Goal: Use online tool/utility: Utilize a website feature to perform a specific function

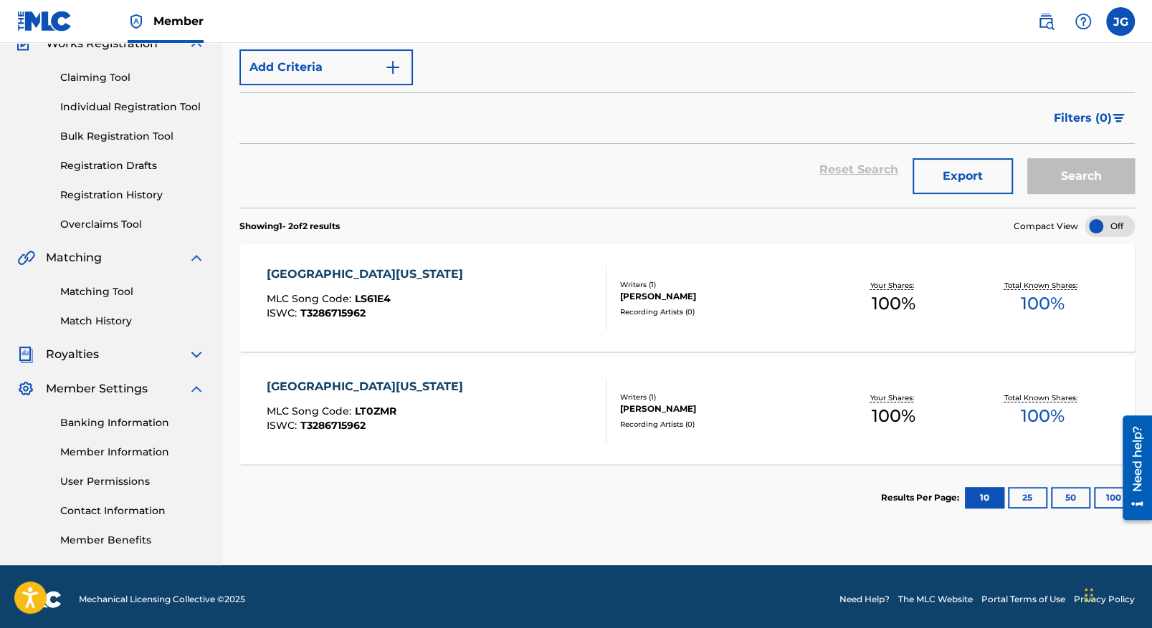
scroll to position [139, 0]
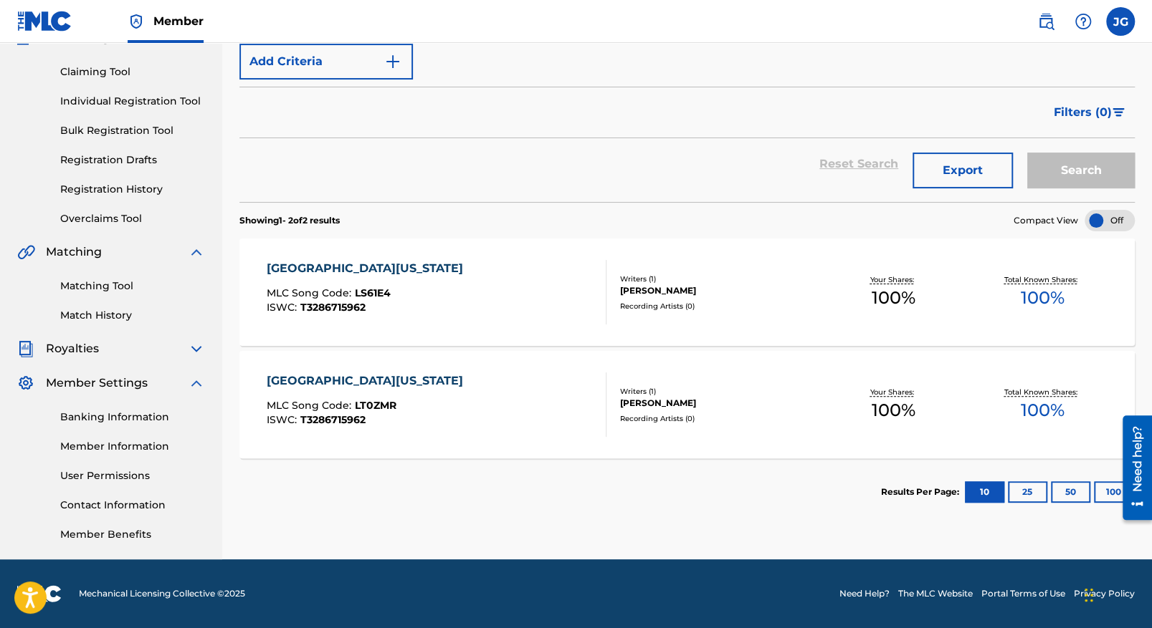
click at [959, 173] on button "Export" at bounding box center [962, 171] width 100 height 36
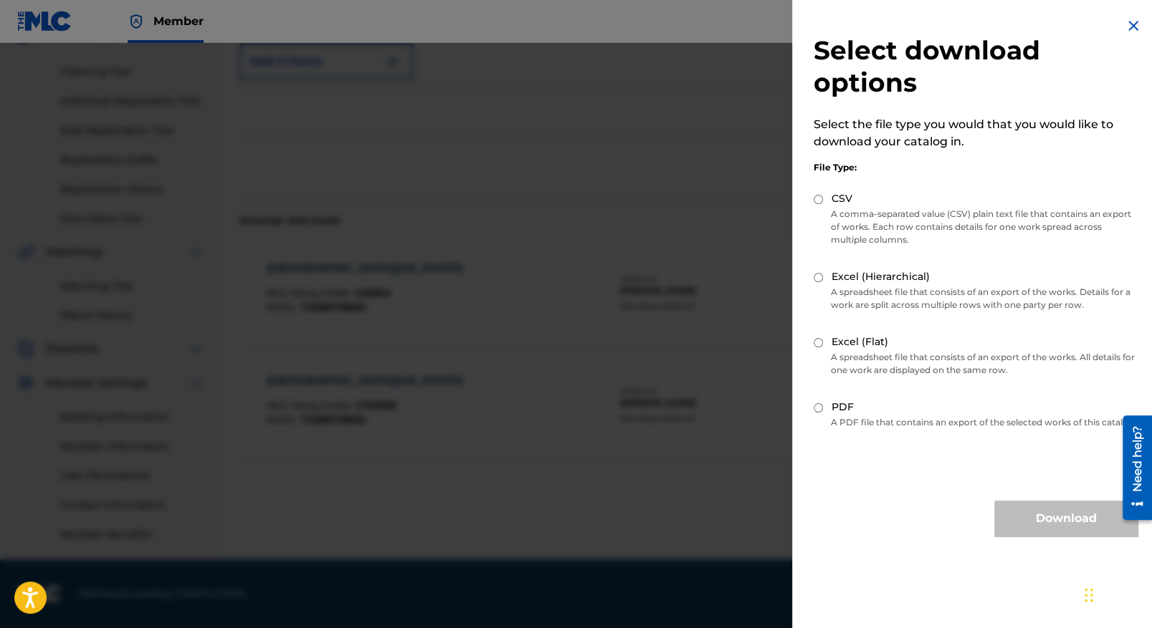
click at [1127, 24] on img at bounding box center [1132, 25] width 17 height 17
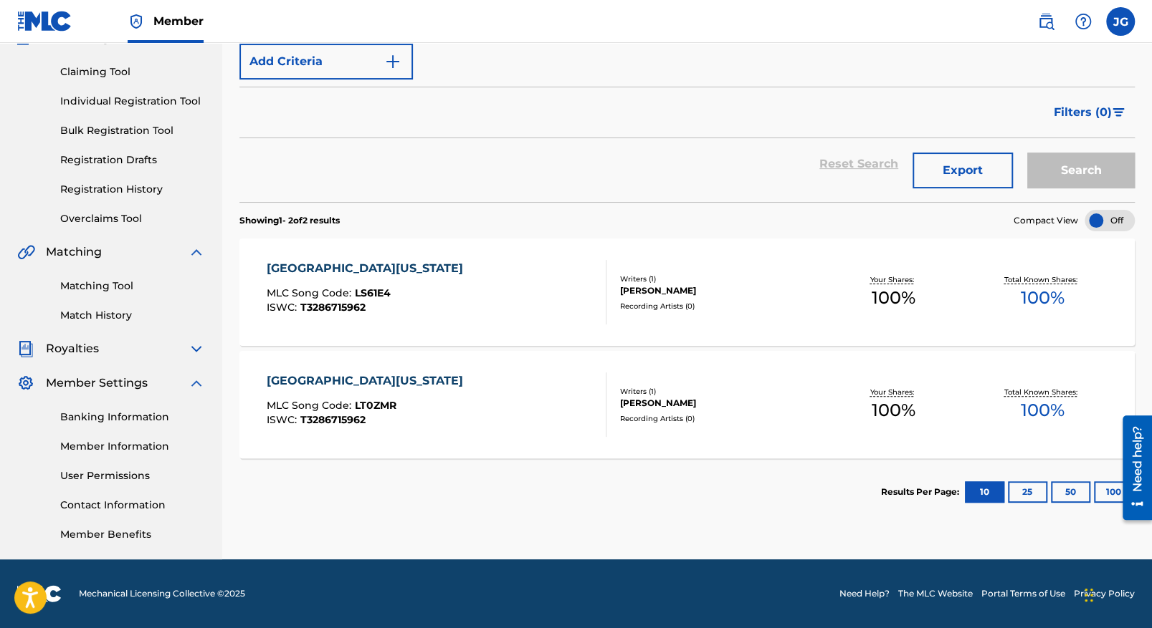
click at [120, 193] on link "Registration History" at bounding box center [132, 189] width 145 height 15
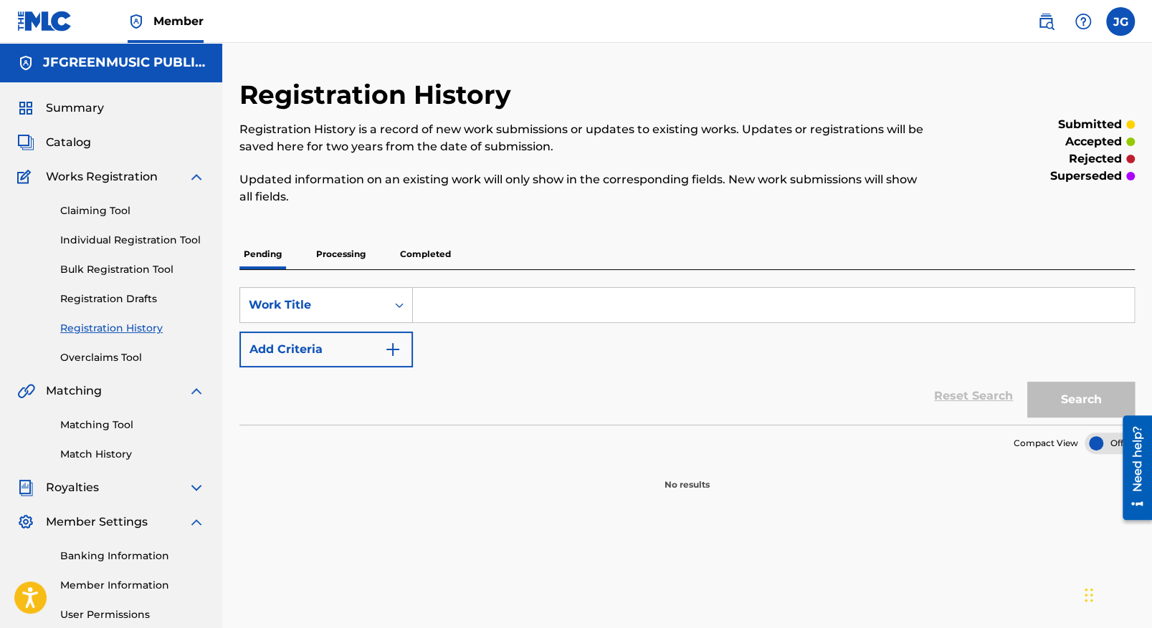
click at [429, 252] on p "Completed" at bounding box center [425, 254] width 59 height 30
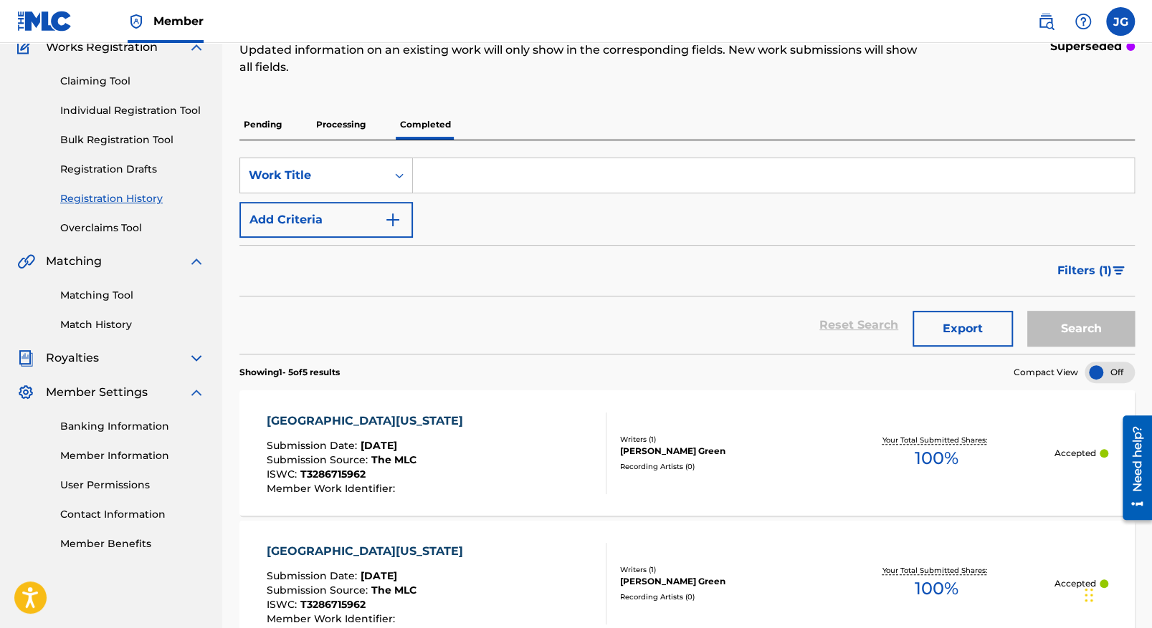
scroll to position [215, 0]
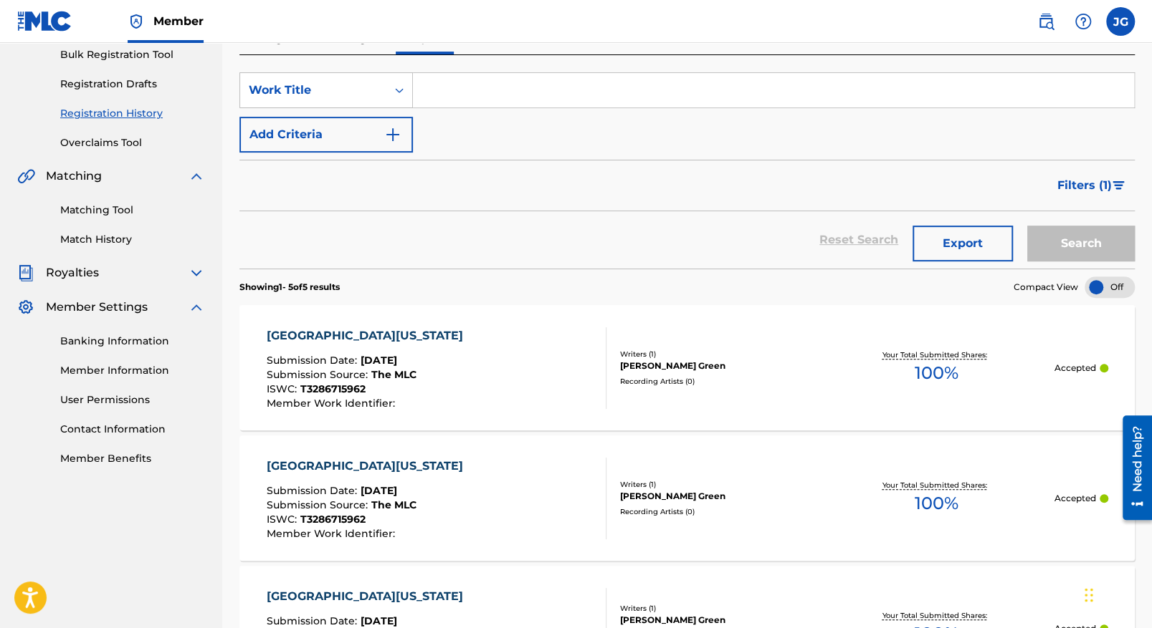
click at [313, 335] on div "[GEOGRAPHIC_DATA][US_STATE]" at bounding box center [368, 335] width 204 height 17
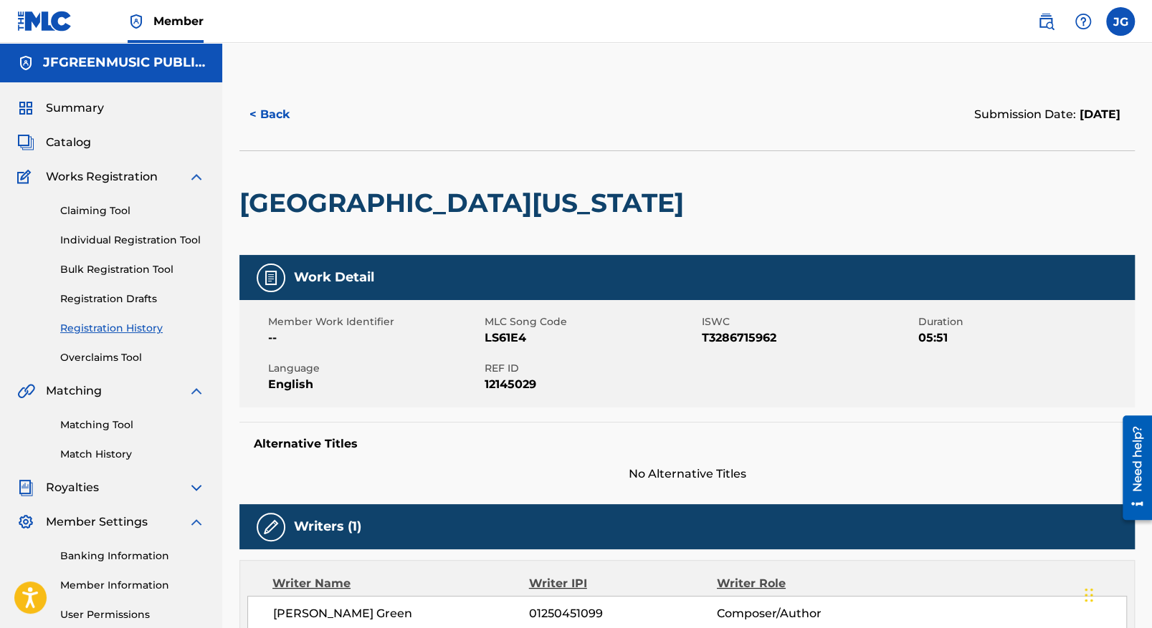
click at [291, 106] on button "< Back" at bounding box center [282, 115] width 86 height 36
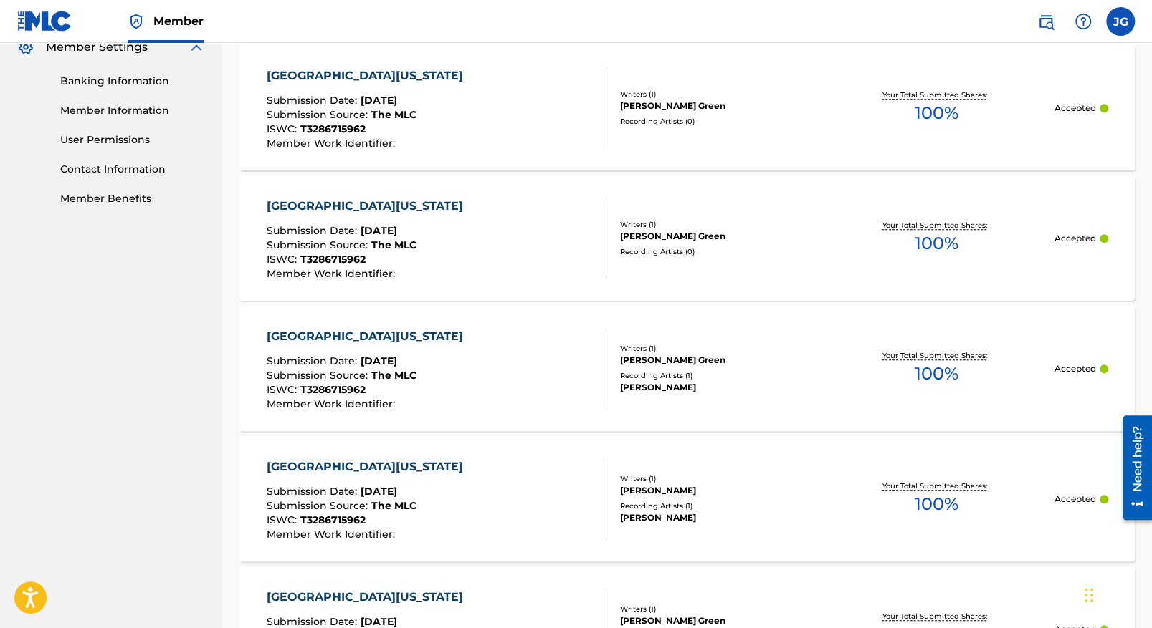
scroll to position [497, 0]
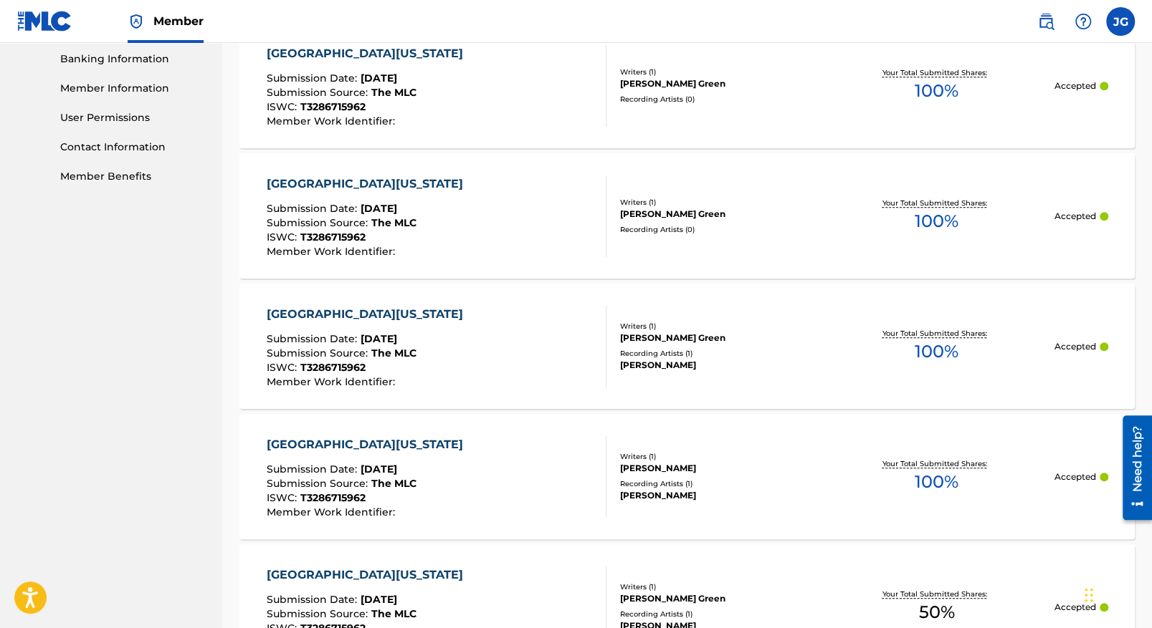
click at [348, 307] on div "[GEOGRAPHIC_DATA][US_STATE]" at bounding box center [368, 314] width 204 height 17
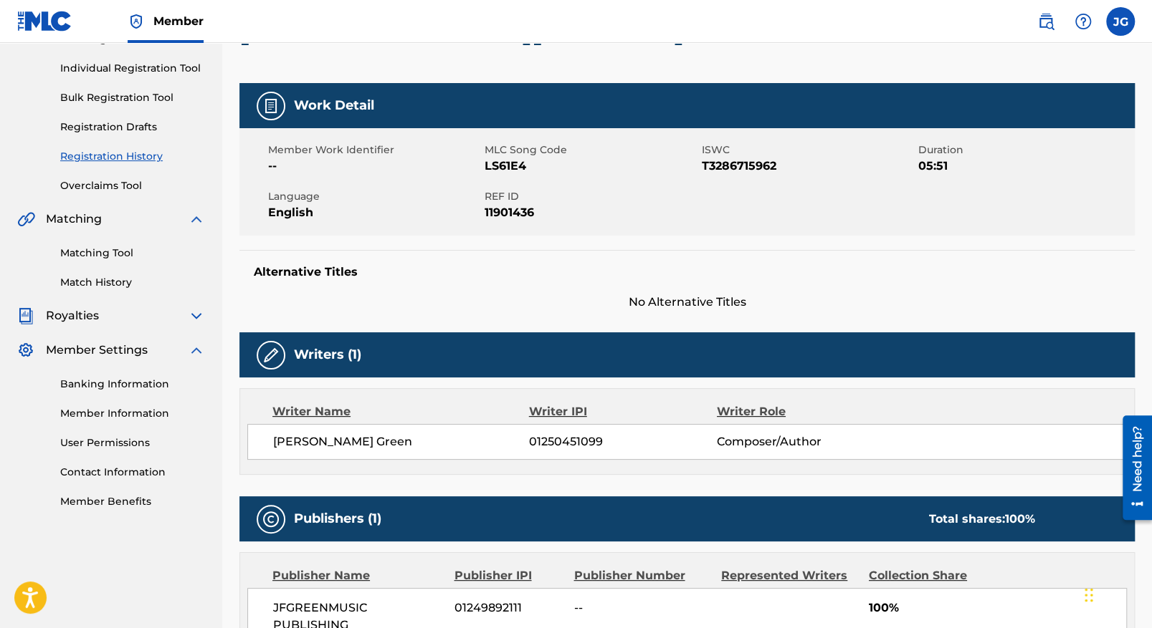
scroll to position [129, 0]
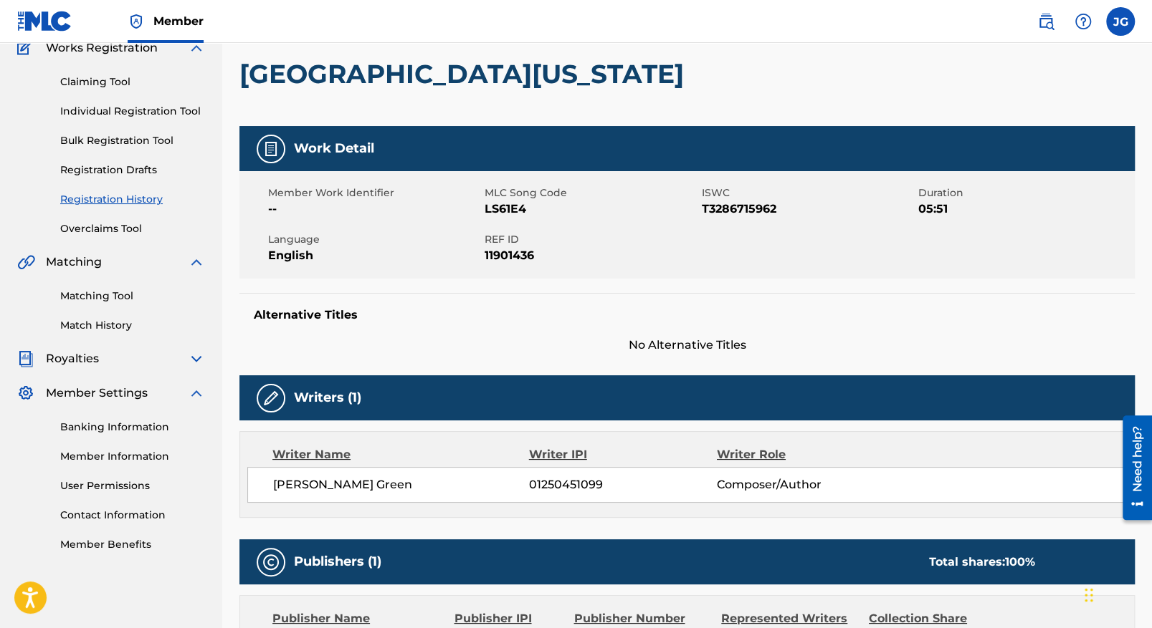
click at [173, 13] on span "Member" at bounding box center [178, 21] width 50 height 16
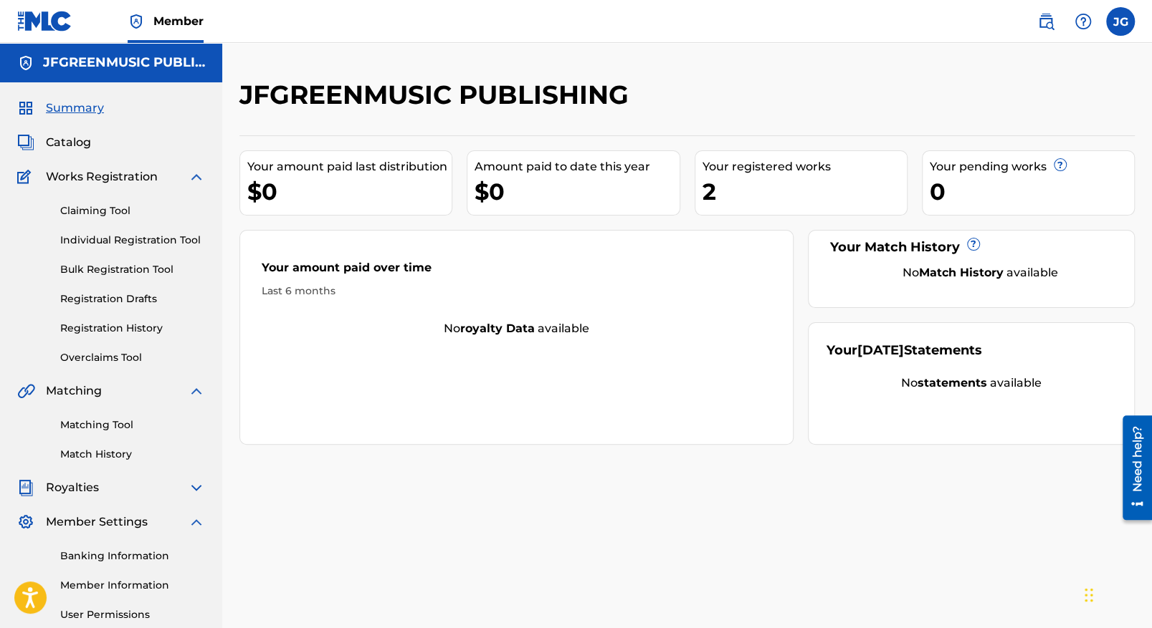
click at [72, 145] on span "Catalog" at bounding box center [68, 142] width 45 height 17
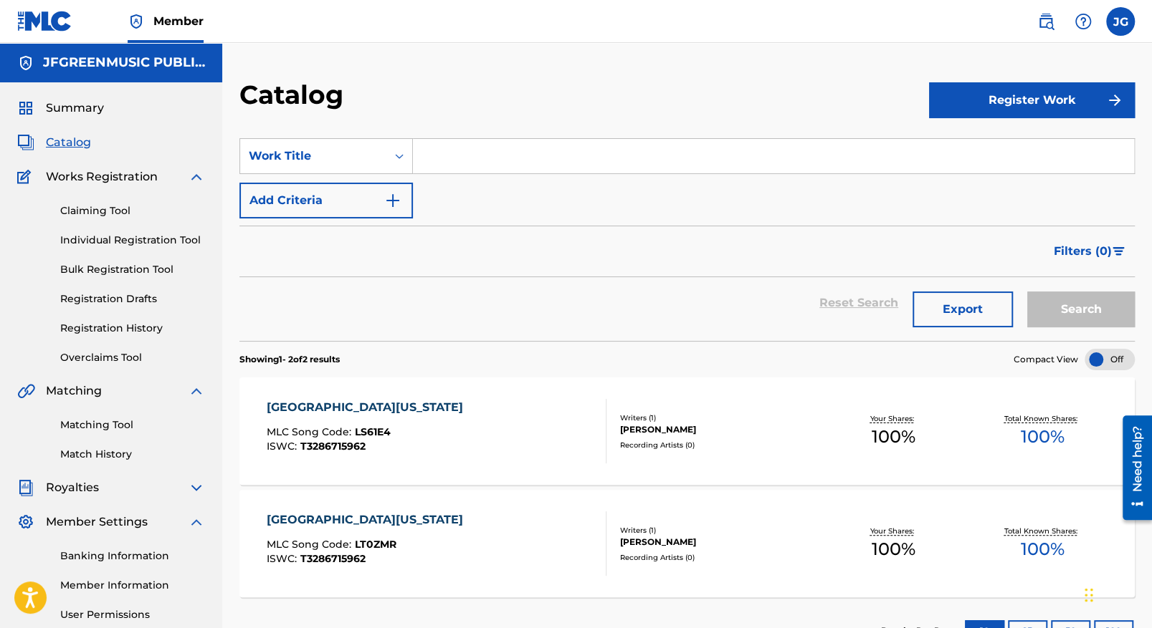
click at [1117, 23] on label at bounding box center [1120, 21] width 29 height 29
click at [1120, 21] on input "[PERSON_NAME] [PERSON_NAME] Green [EMAIL_ADDRESS][DOMAIN_NAME] Notification Pre…" at bounding box center [1120, 21] width 0 height 0
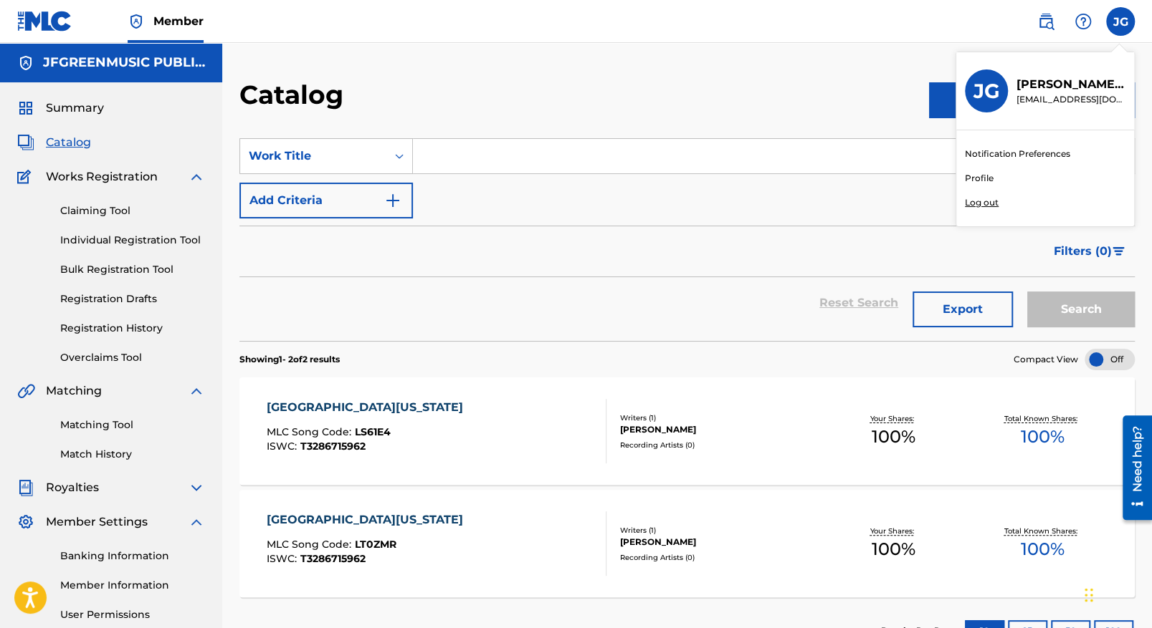
click at [971, 174] on link "Profile" at bounding box center [979, 178] width 29 height 13
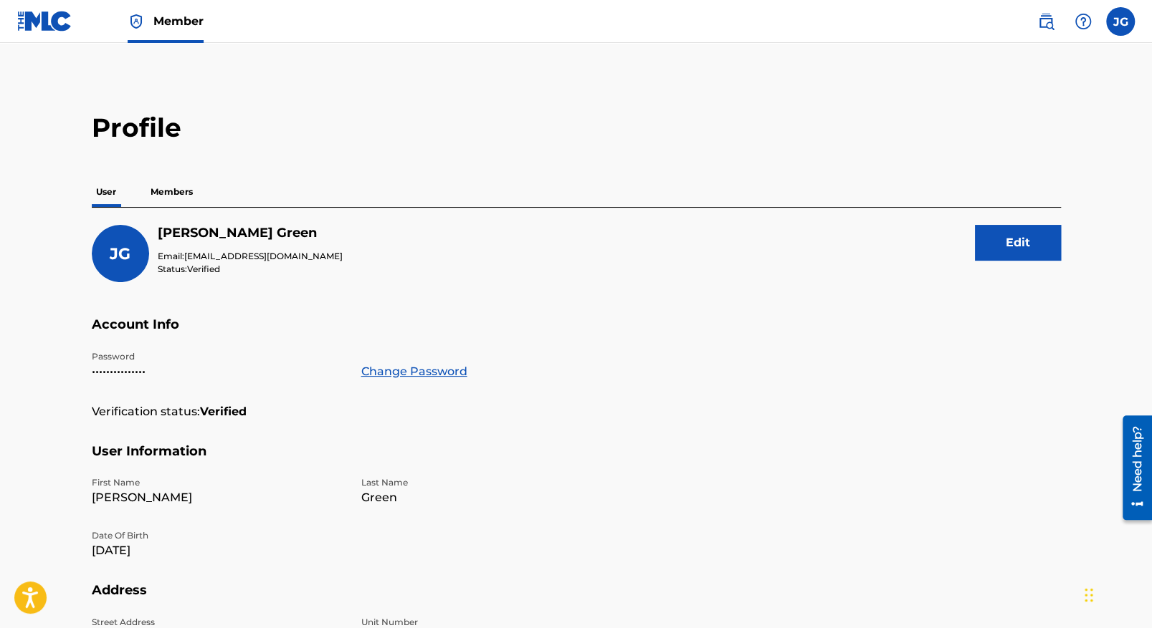
click at [166, 16] on span "Member" at bounding box center [178, 21] width 50 height 16
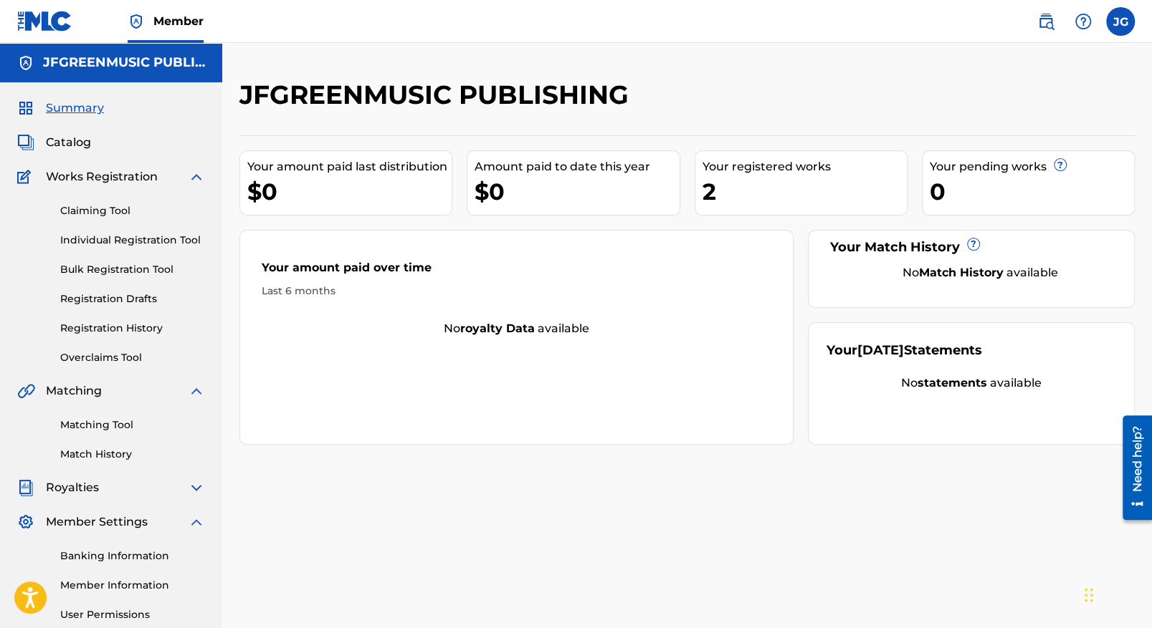
click at [109, 333] on link "Registration History" at bounding box center [132, 328] width 145 height 15
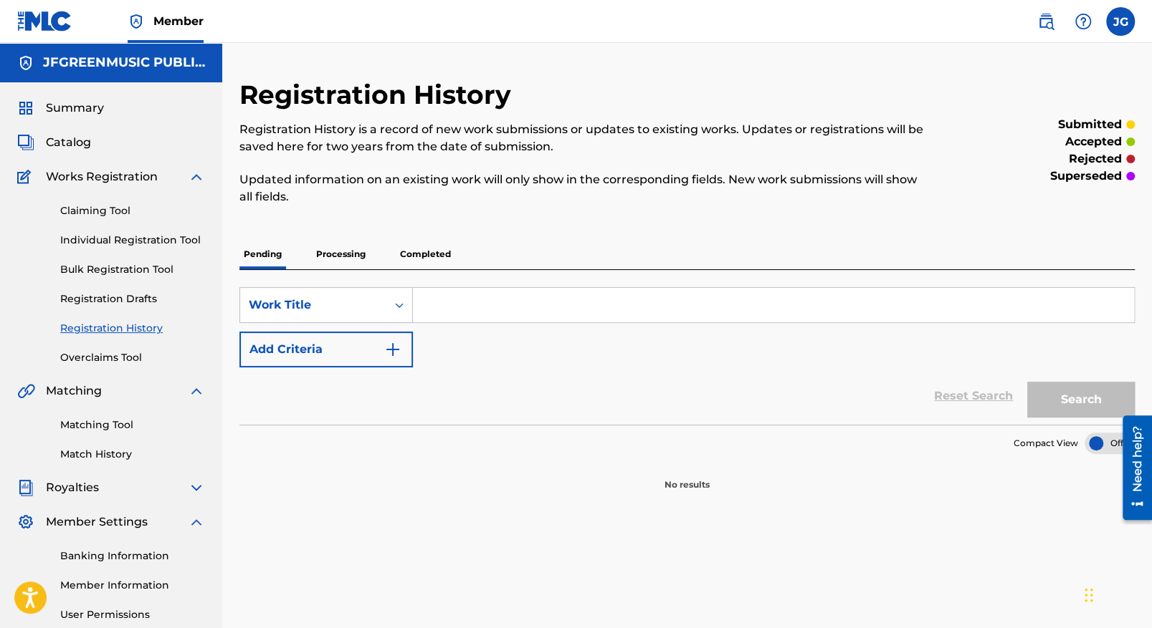
click at [127, 298] on link "Registration Drafts" at bounding box center [132, 299] width 145 height 15
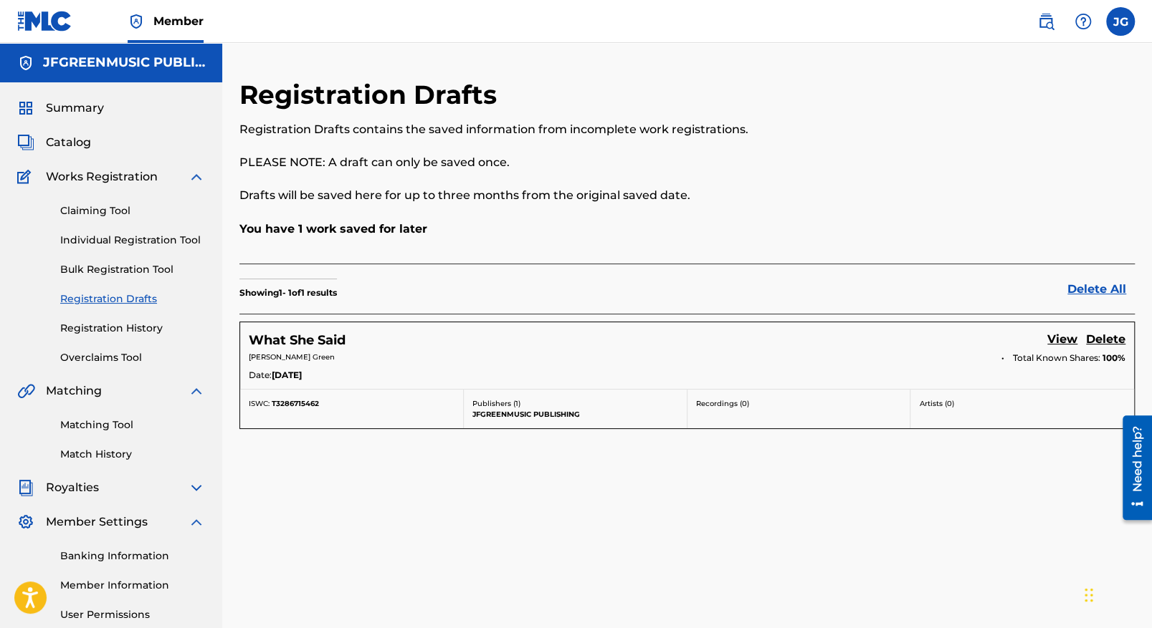
click at [1058, 338] on link "View" at bounding box center [1062, 340] width 30 height 19
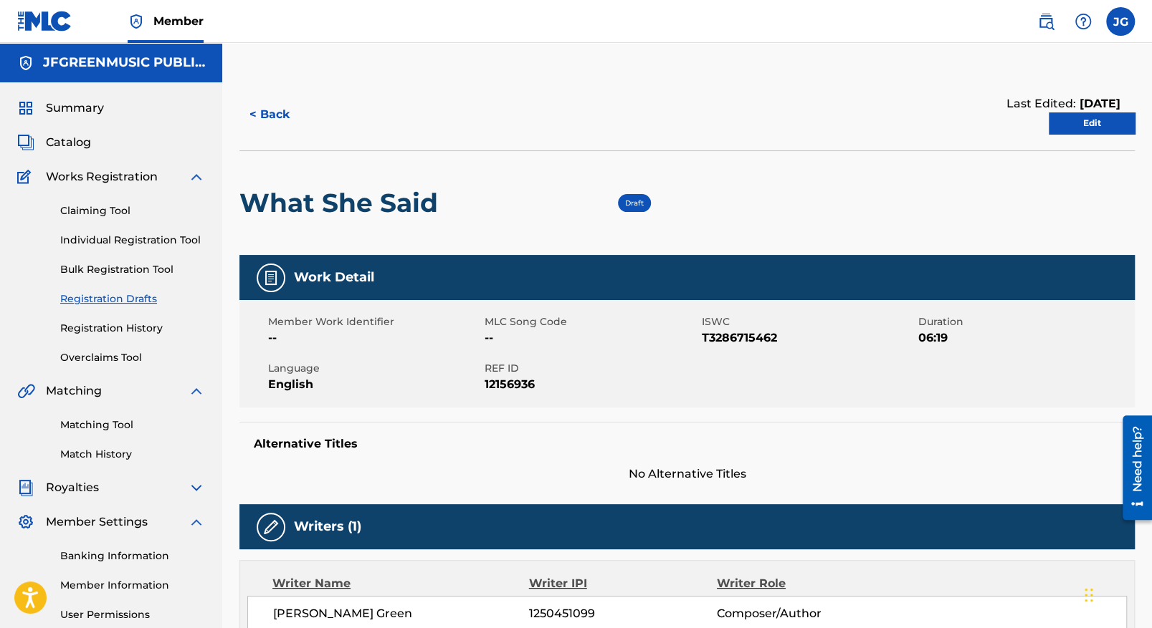
click at [142, 334] on link "Registration History" at bounding box center [132, 328] width 145 height 15
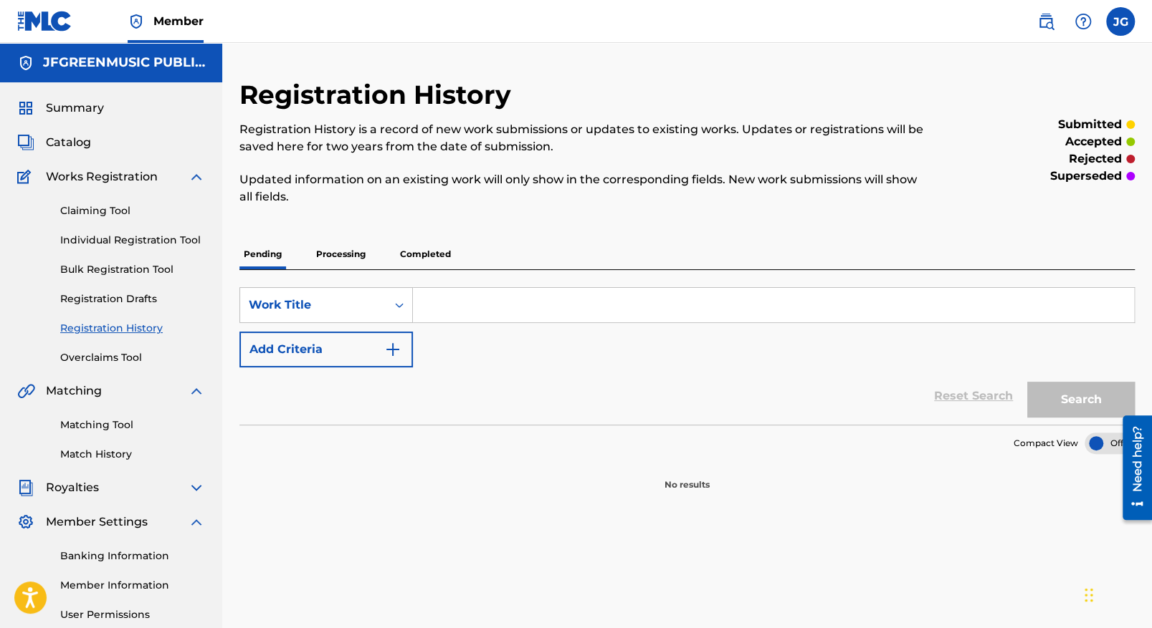
click at [426, 252] on p "Completed" at bounding box center [425, 254] width 59 height 30
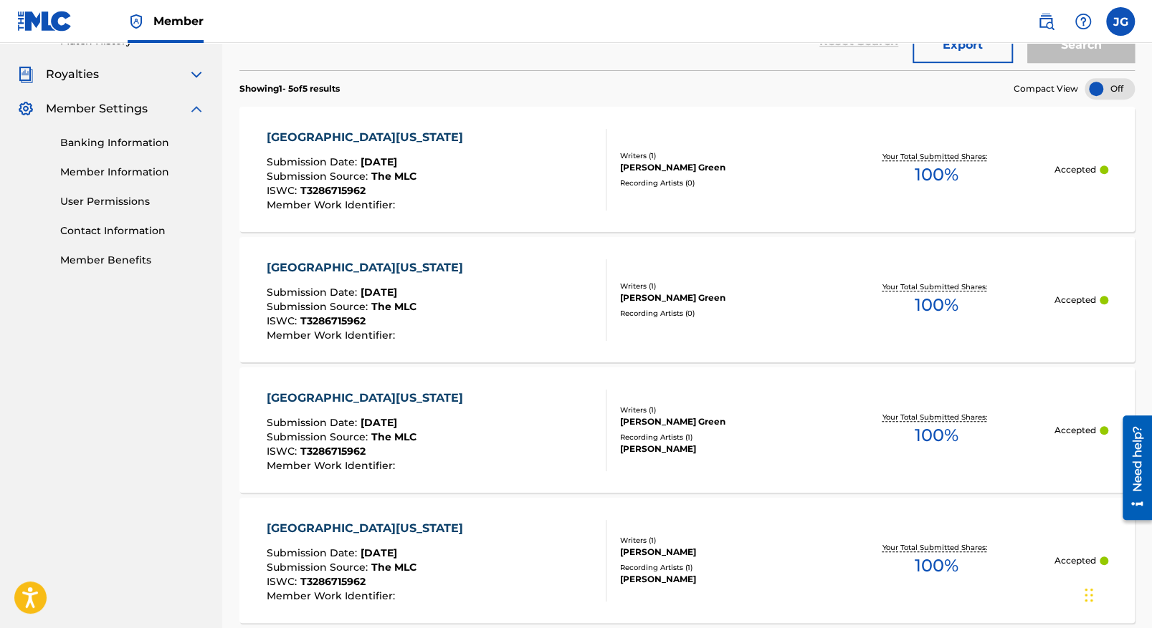
scroll to position [430, 0]
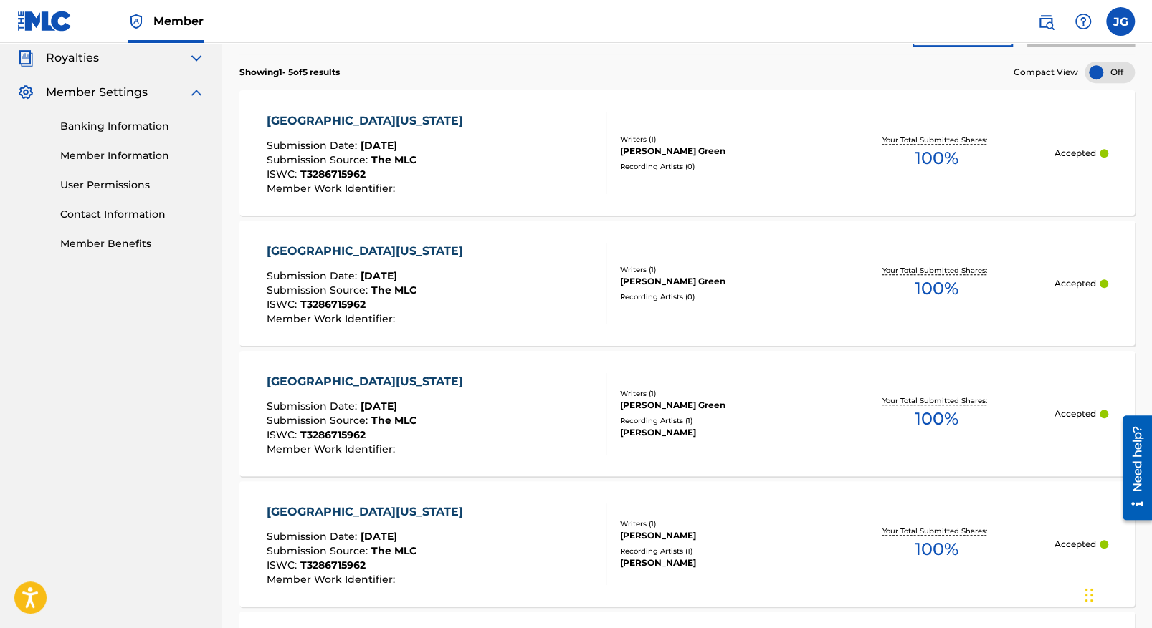
click at [332, 379] on div "[GEOGRAPHIC_DATA][US_STATE]" at bounding box center [368, 381] width 204 height 17
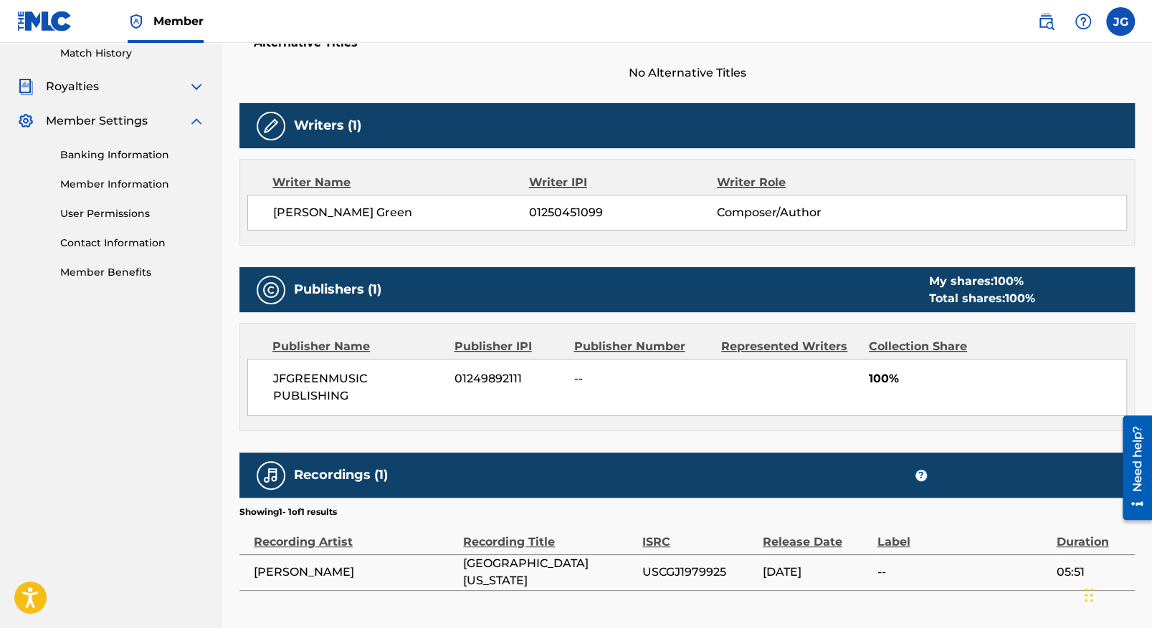
scroll to position [430, 0]
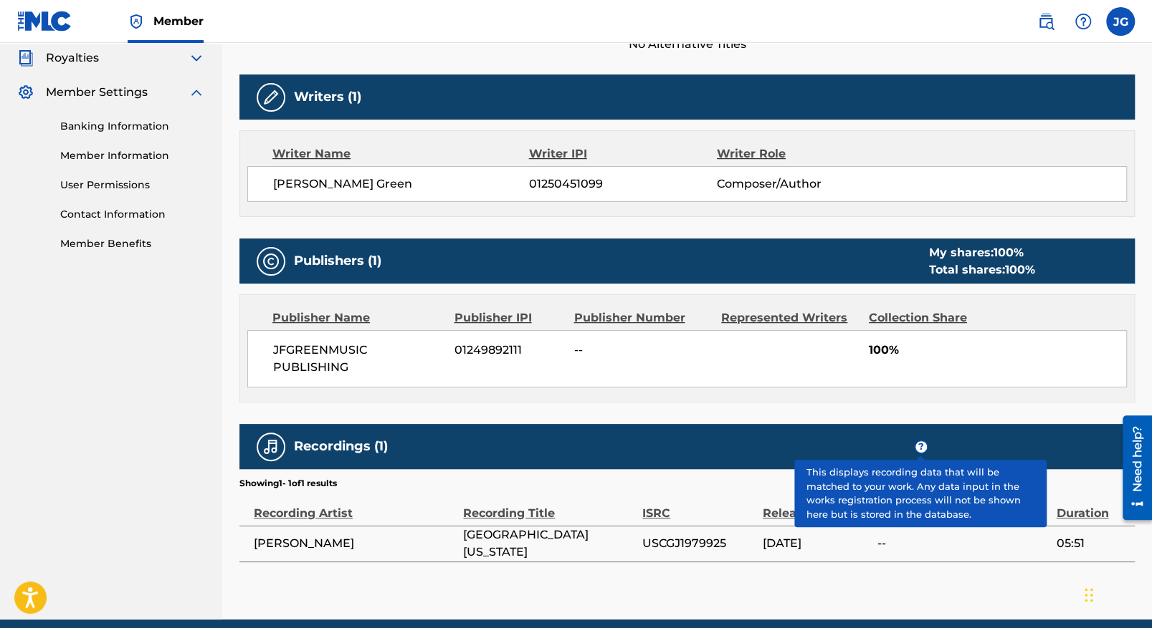
click at [920, 443] on span "?" at bounding box center [920, 446] width 11 height 11
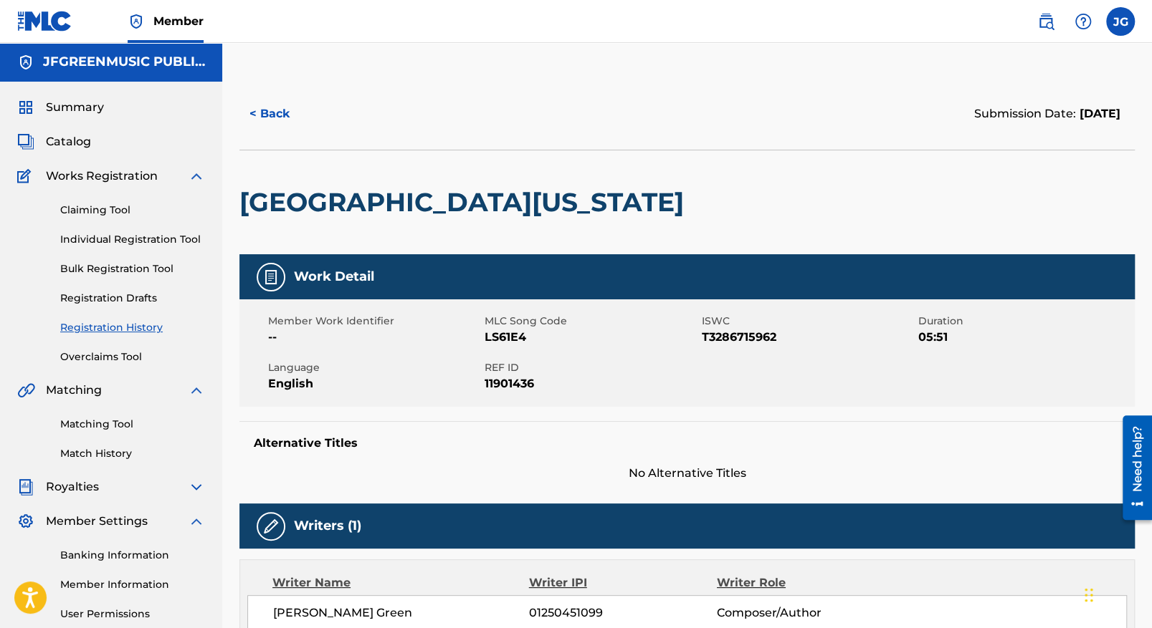
scroll to position [0, 0]
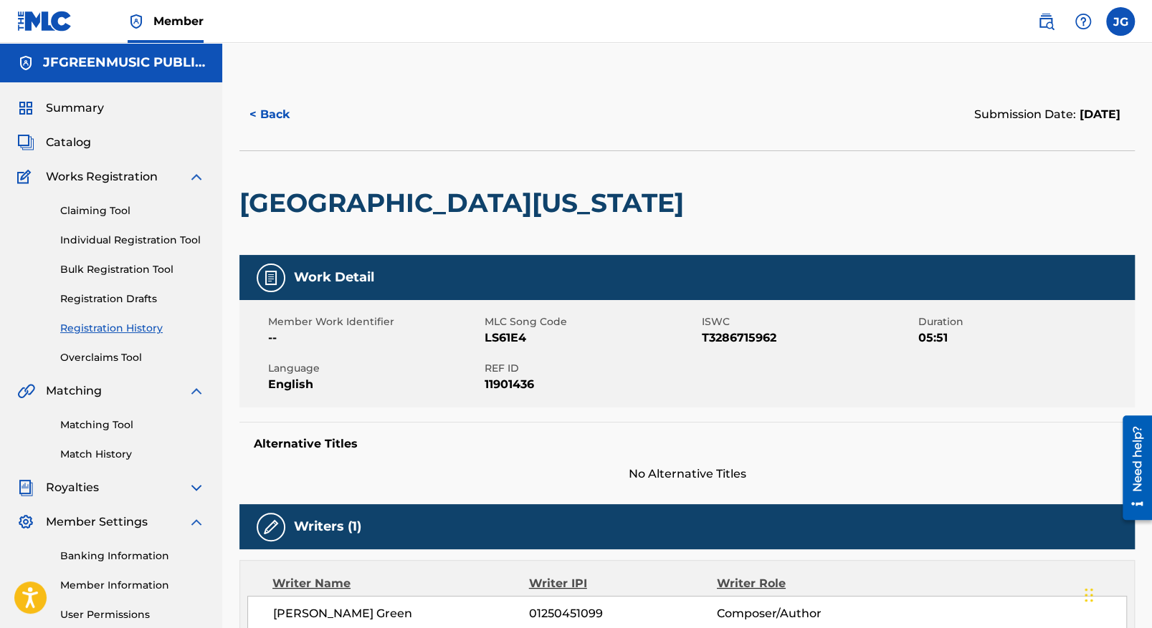
click at [87, 425] on link "Matching Tool" at bounding box center [132, 425] width 145 height 15
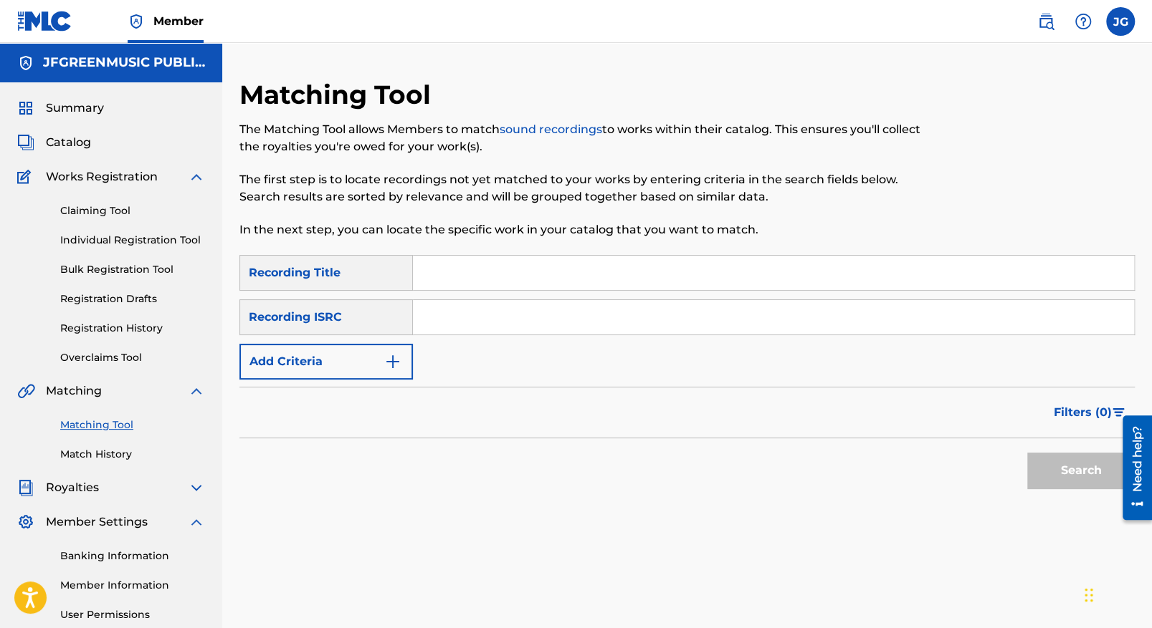
click at [555, 272] on input "Search Form" at bounding box center [773, 273] width 721 height 34
click at [439, 310] on input "Search Form" at bounding box center [773, 317] width 721 height 34
click at [1055, 185] on div at bounding box center [1032, 167] width 206 height 176
click at [965, 156] on div at bounding box center [1032, 167] width 206 height 176
click at [725, 479] on div "Search" at bounding box center [686, 467] width 895 height 57
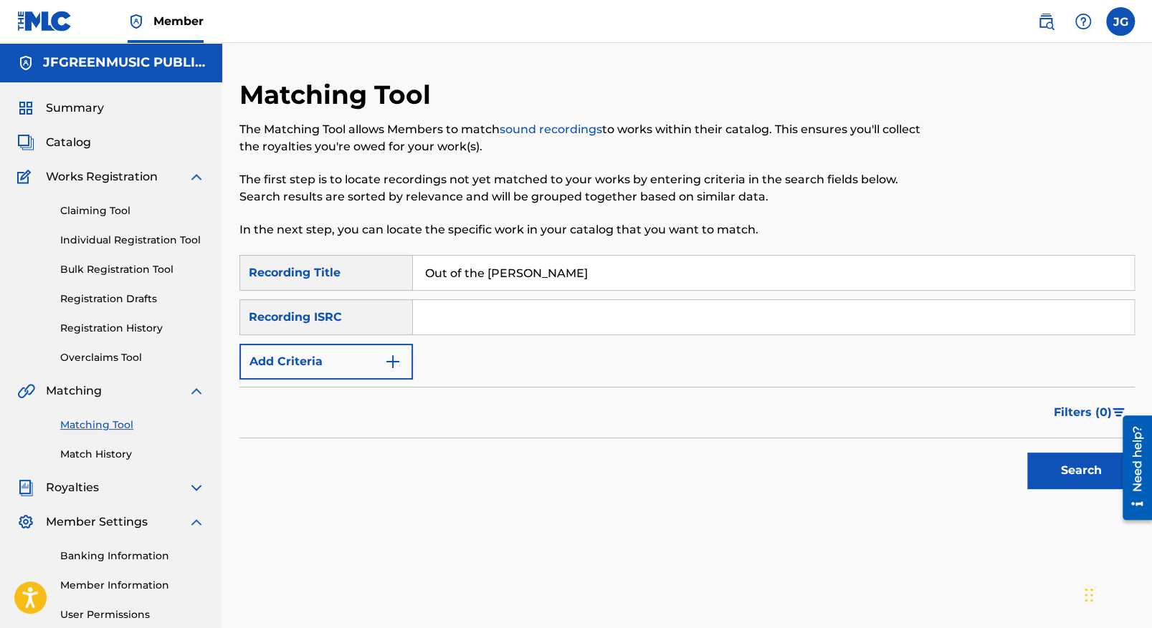
click at [593, 274] on input "Out of the [PERSON_NAME]" at bounding box center [773, 273] width 721 height 34
type input "O"
type input "[GEOGRAPHIC_DATA][US_STATE]"
click at [438, 316] on input "Search Form" at bounding box center [773, 317] width 721 height 34
